Goal: Task Accomplishment & Management: Complete application form

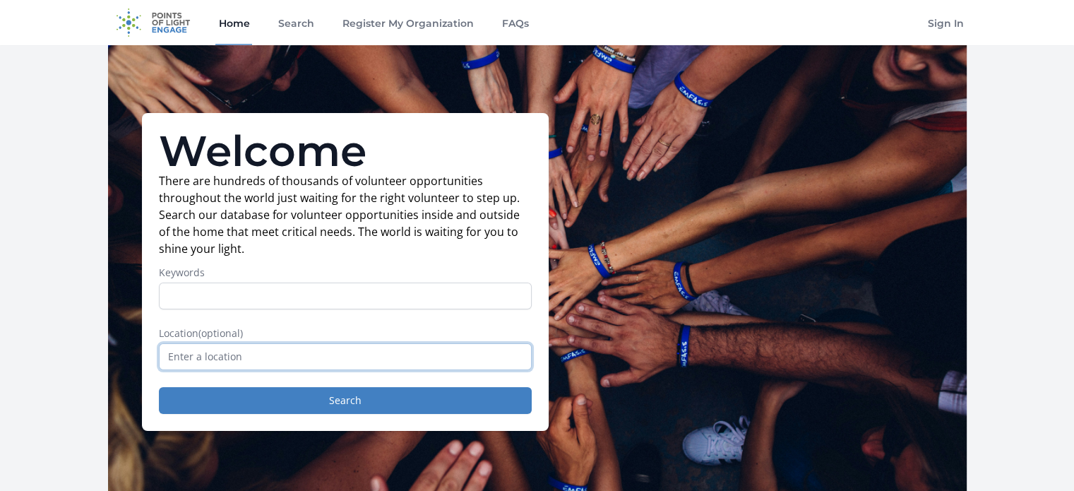
click at [288, 353] on input "text" at bounding box center [345, 356] width 373 height 27
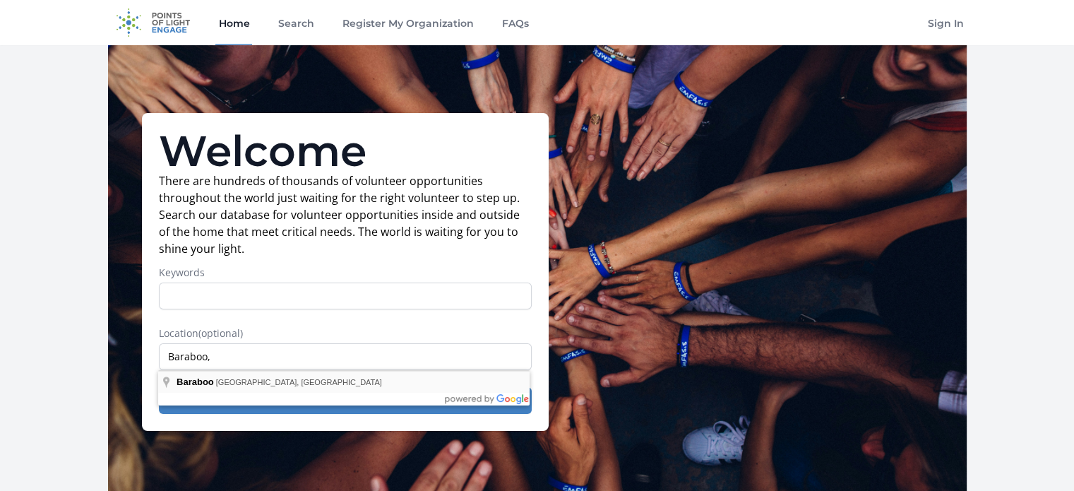
type input "Baraboo, WI, USA"
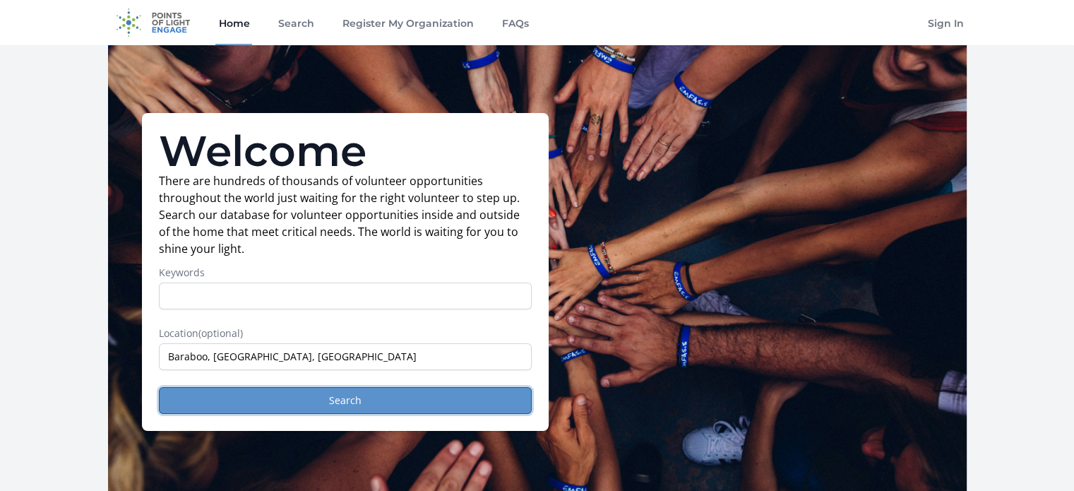
click at [274, 409] on button "Search" at bounding box center [345, 400] width 373 height 27
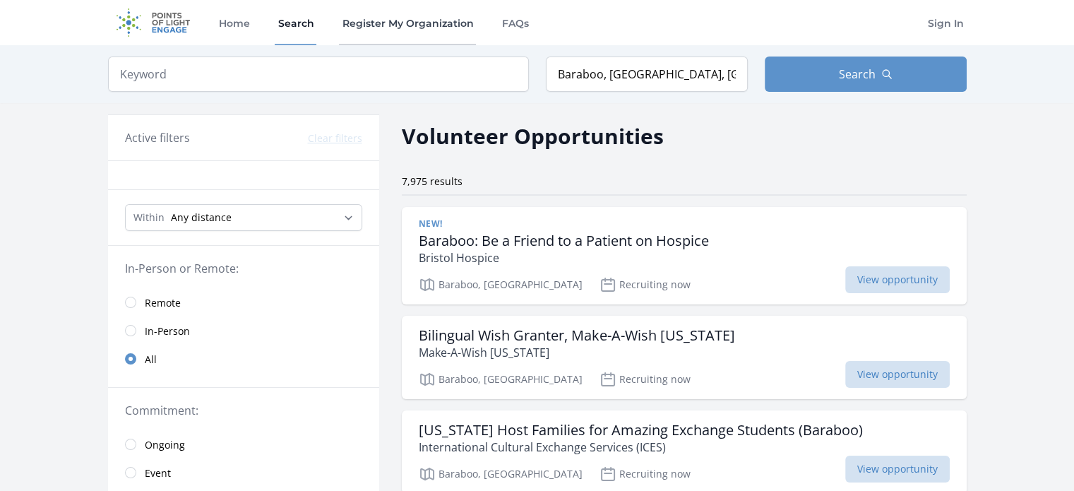
click at [405, 21] on link "Register My Organization" at bounding box center [407, 22] width 137 height 45
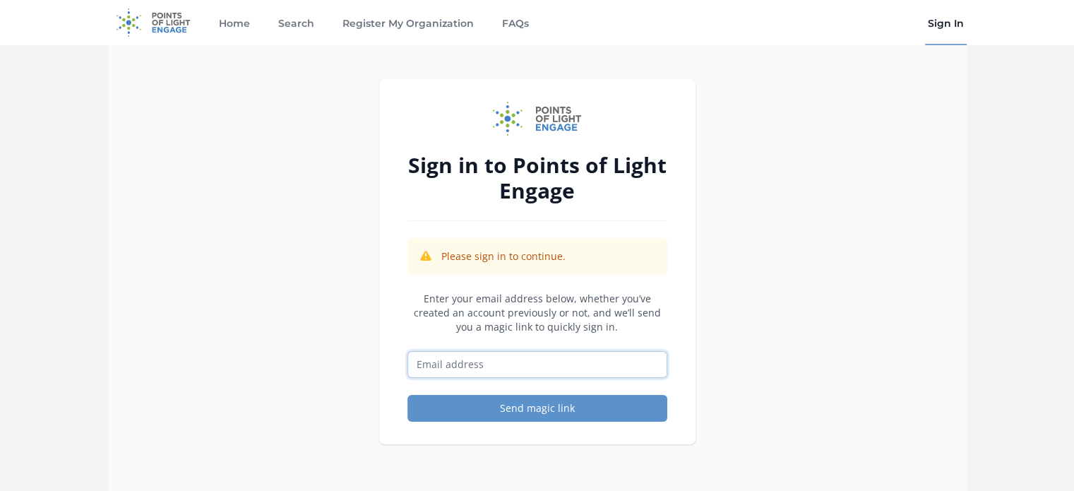
click at [475, 372] on input "Email address" at bounding box center [537, 364] width 260 height 27
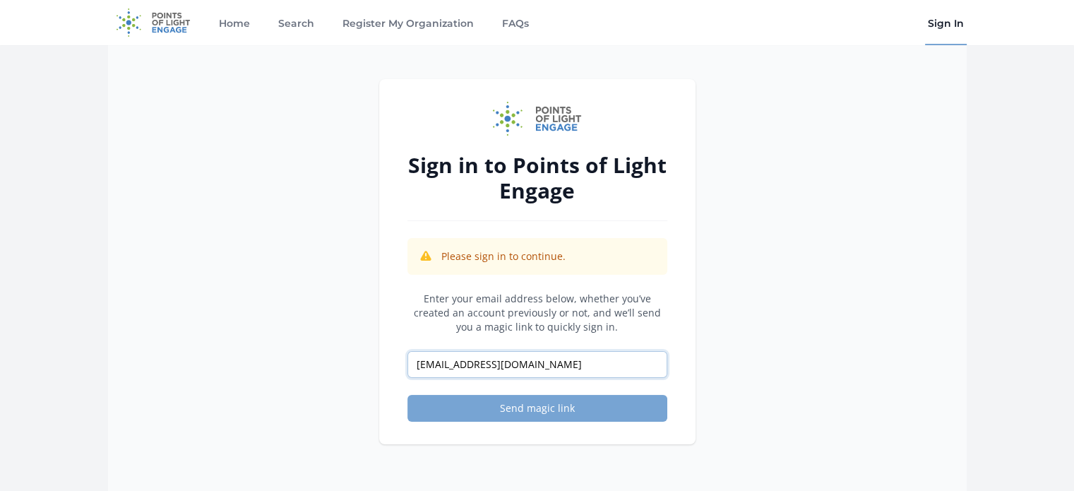
type input "[EMAIL_ADDRESS][DOMAIN_NAME]"
click at [568, 406] on button "Send magic link" at bounding box center [537, 408] width 260 height 27
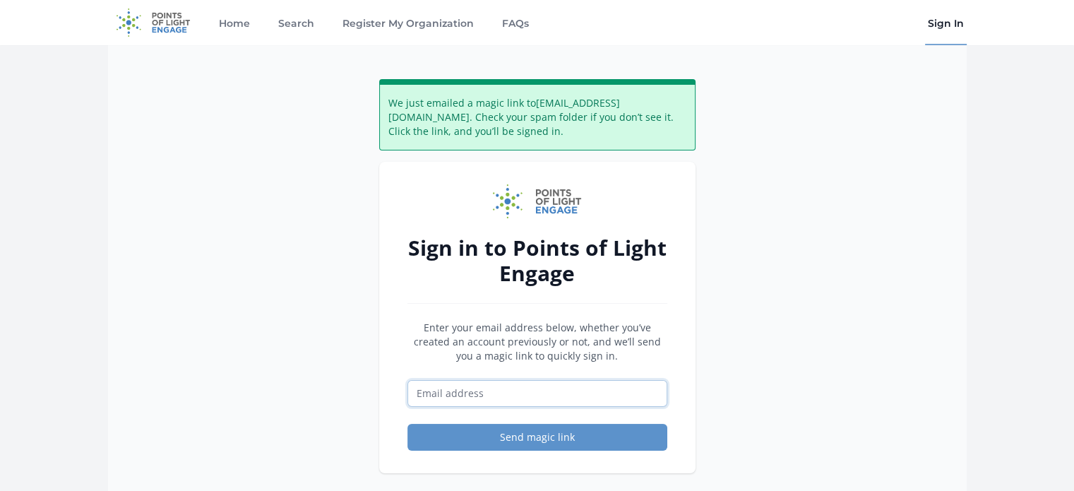
click at [514, 390] on input "Email address" at bounding box center [537, 393] width 260 height 27
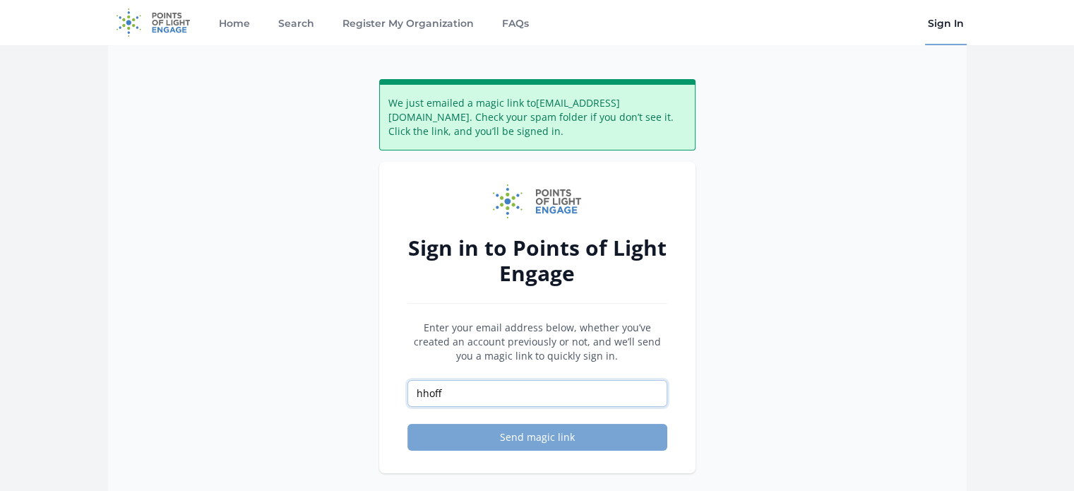
type input "[EMAIL_ADDRESS][DOMAIN_NAME]"
click at [549, 429] on button "Send magic link" at bounding box center [537, 437] width 260 height 27
